Goal: Book appointment/travel/reservation

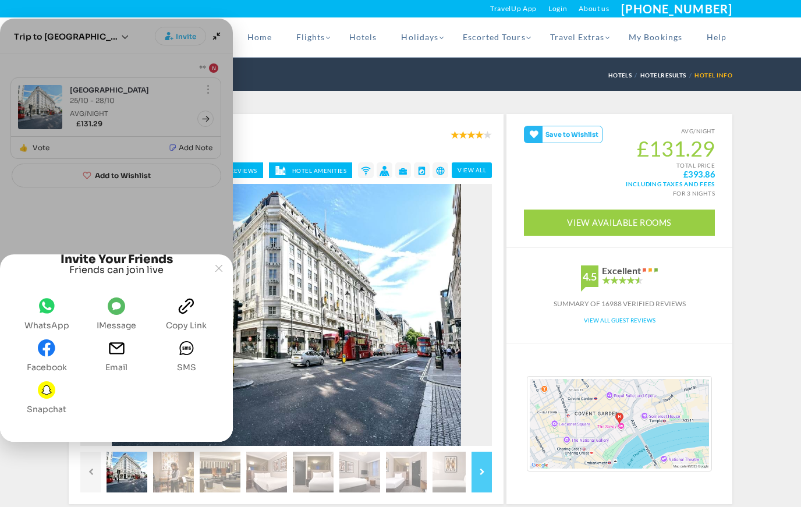
click at [49, 305] on icon "WhatsApp" at bounding box center [47, 305] width 16 height 15
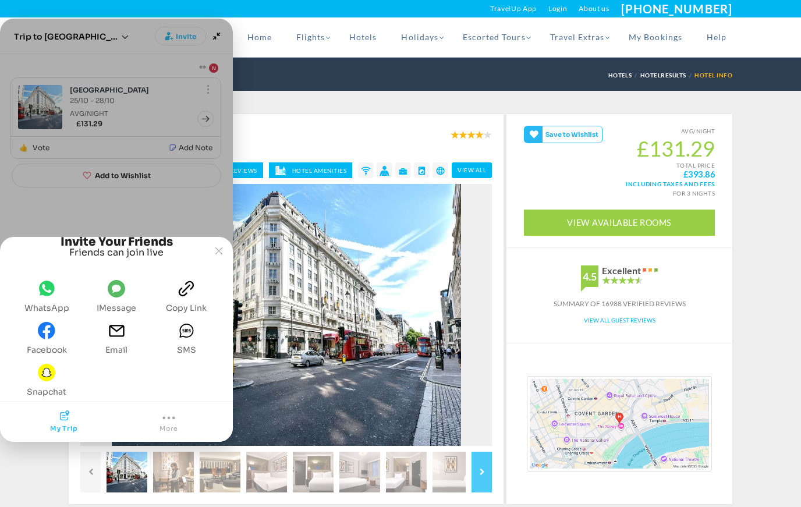
click at [39, 294] on icon "whatsapp" at bounding box center [46, 288] width 17 height 17
click at [44, 294] on icon "whatsapp" at bounding box center [46, 288] width 17 height 17
click at [40, 313] on button "whatsapp WhatsApp" at bounding box center [47, 296] width 54 height 42
click at [40, 298] on span "whatsapp" at bounding box center [46, 291] width 17 height 23
click at [204, 237] on div "Joyned Window" at bounding box center [116, 319] width 233 height 164
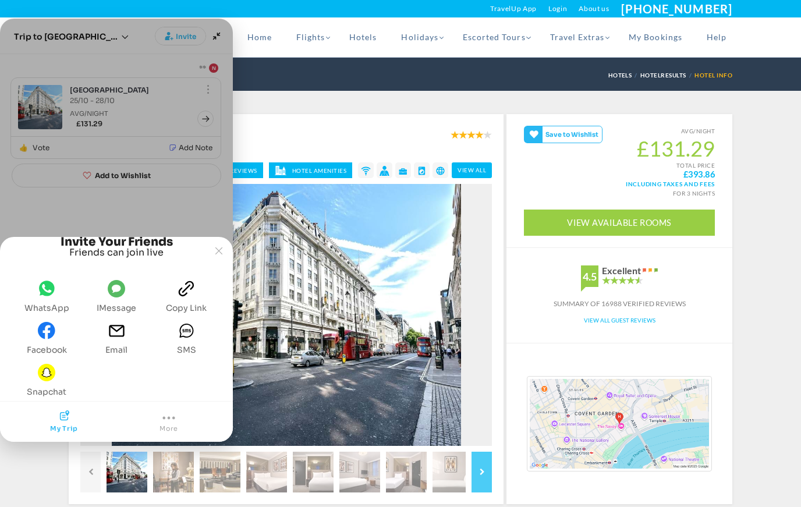
click at [214, 243] on button "Joyned Window" at bounding box center [219, 251] width 16 height 16
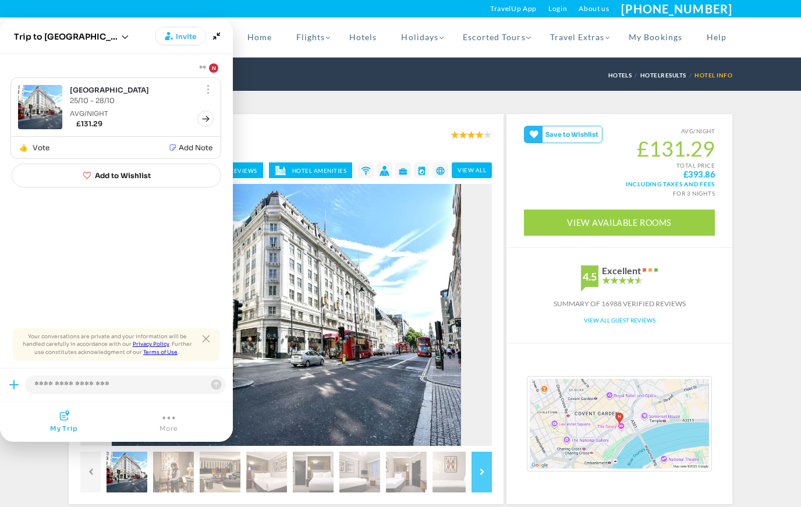
click at [0, 0] on slot "Joyned Window" at bounding box center [0, 0] width 0 height 0
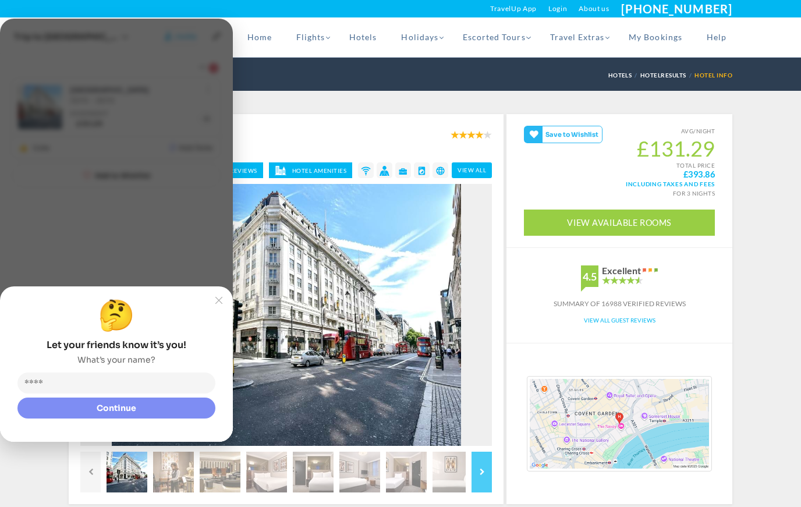
click at [144, 386] on input "Name" at bounding box center [119, 383] width 192 height 12
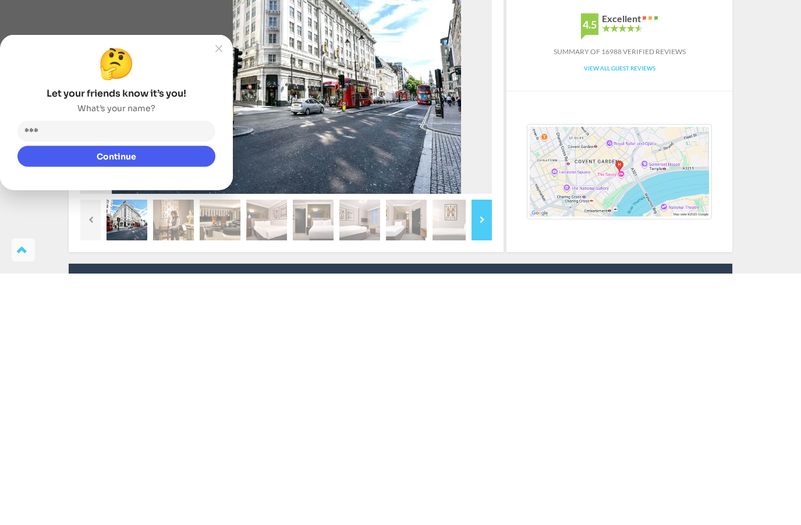
type input "****"
click at [218, 292] on button "Joyned Window" at bounding box center [219, 300] width 16 height 16
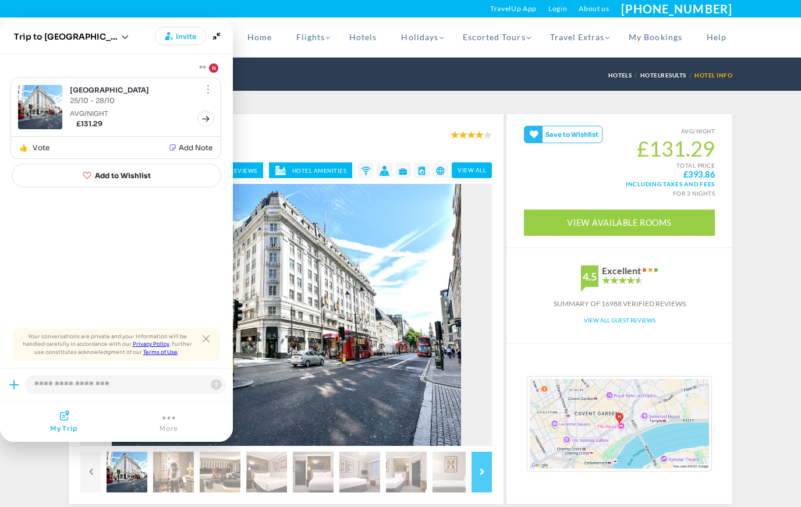
click at [186, 38] on span "Invite" at bounding box center [186, 37] width 20 height 12
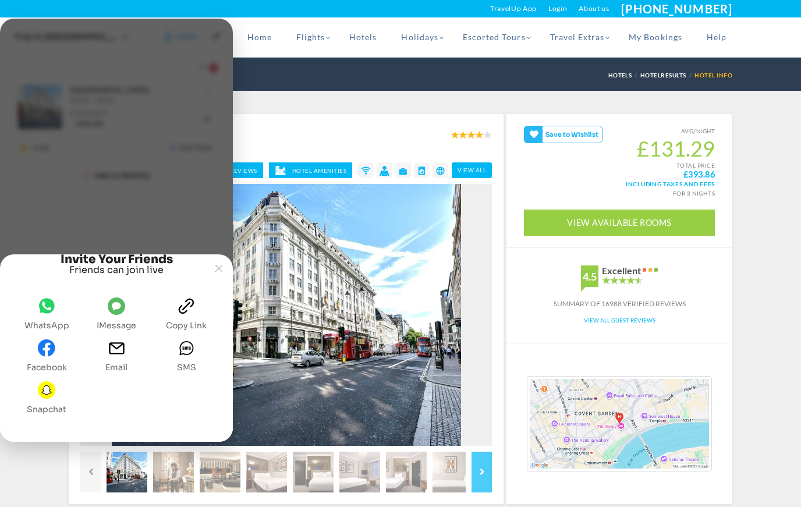
click at [52, 311] on icon "whatsapp" at bounding box center [46, 306] width 17 height 17
click at [222, 260] on button "Joyned Window" at bounding box center [219, 268] width 16 height 16
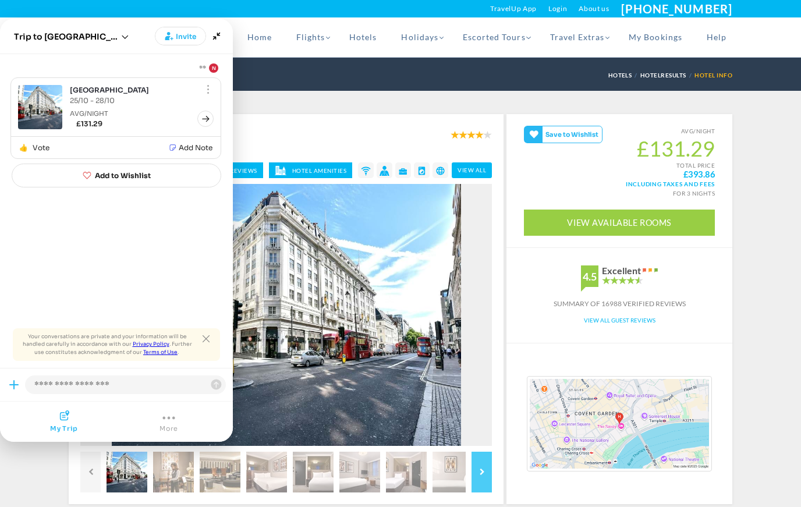
click at [257, 76] on div "« SEE ALL HOTELS IN [GEOGRAPHIC_DATA] Hotels HotelResults Hotel Info" at bounding box center [401, 74] width 664 height 33
click at [275, 121] on div "[GEOGRAPHIC_DATA] [STREET_ADDRESS] Available Rooms Hotel Amenities" at bounding box center [286, 309] width 435 height 390
click at [216, 40] on icon "Minimize" at bounding box center [217, 36] width 16 height 16
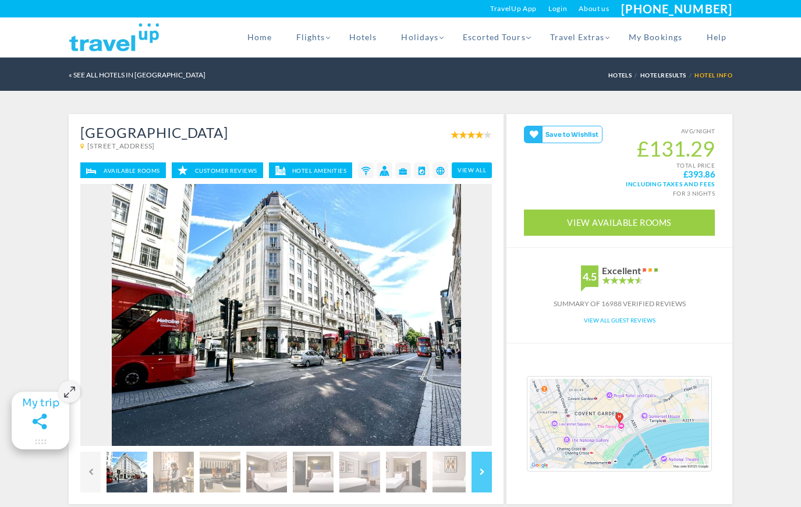
click at [658, 223] on link "View Available Rooms" at bounding box center [619, 223] width 191 height 26
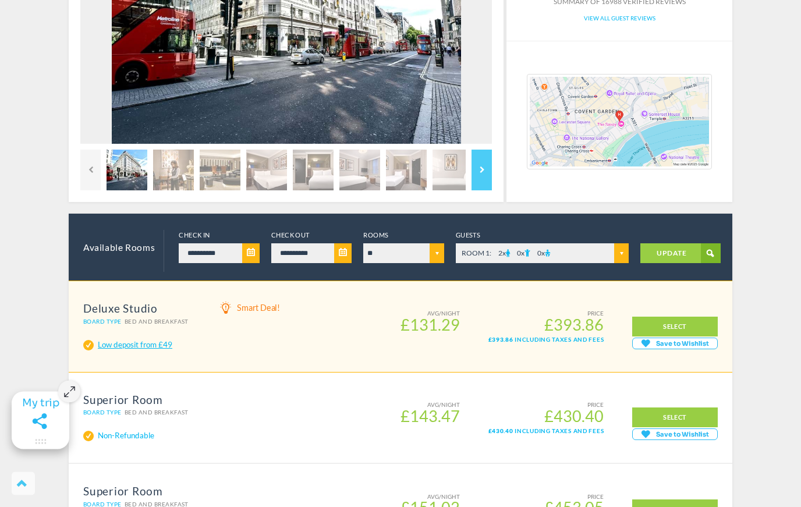
scroll to position [299, 0]
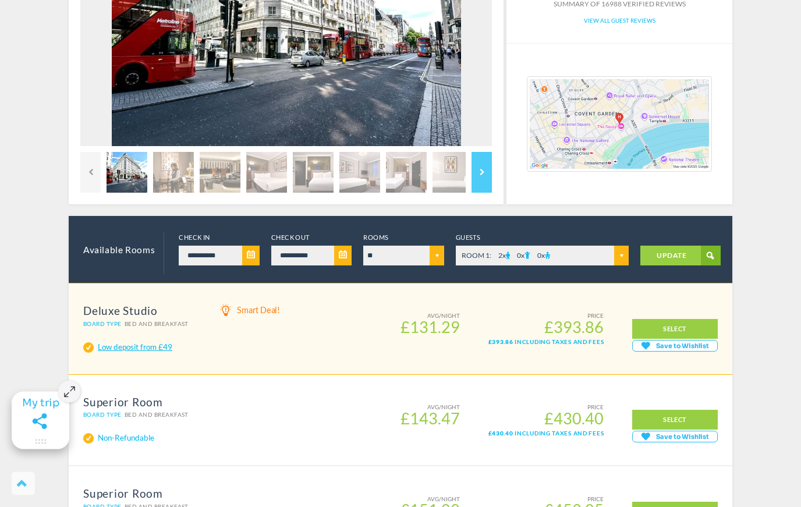
click at [686, 332] on link "SELECT" at bounding box center [676, 330] width 86 height 20
